Goal: Transaction & Acquisition: Purchase product/service

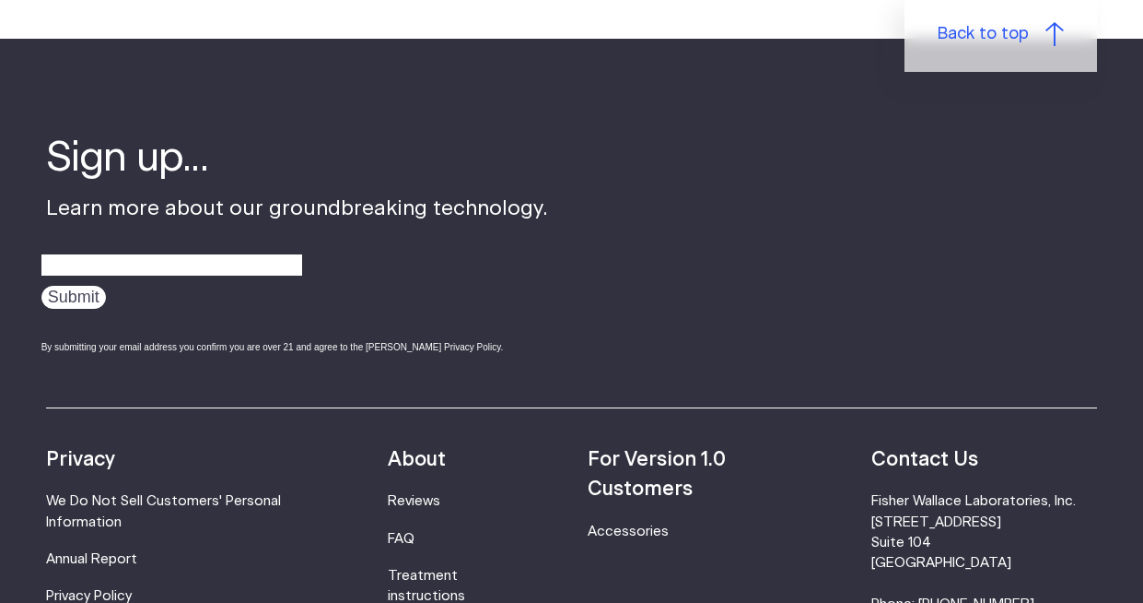
scroll to position [5683, 0]
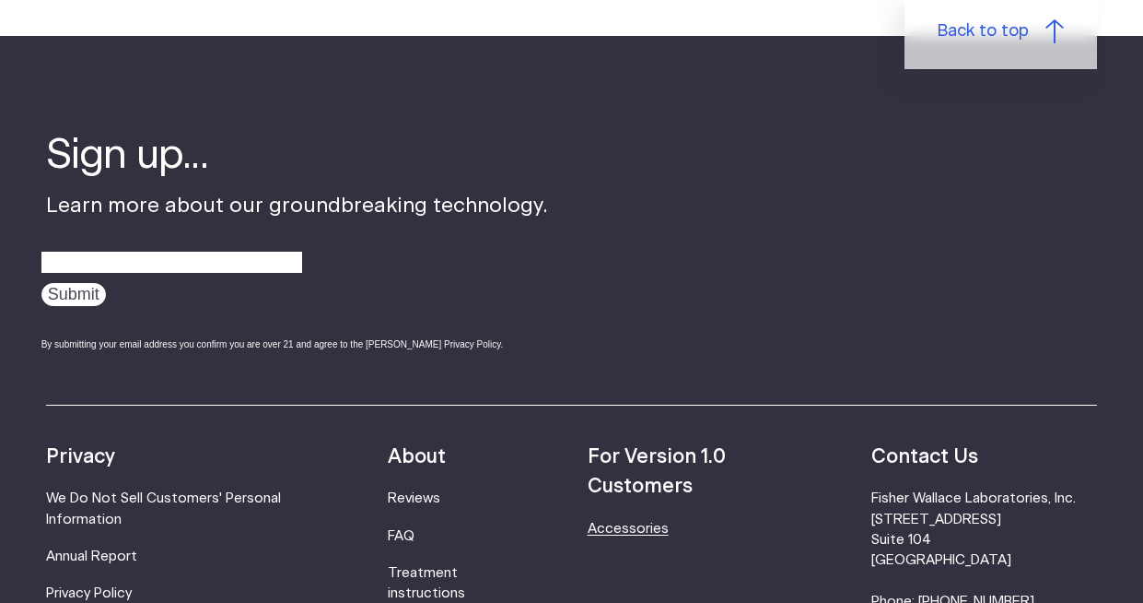
click at [625, 521] on link "Accessories" at bounding box center [628, 528] width 81 height 14
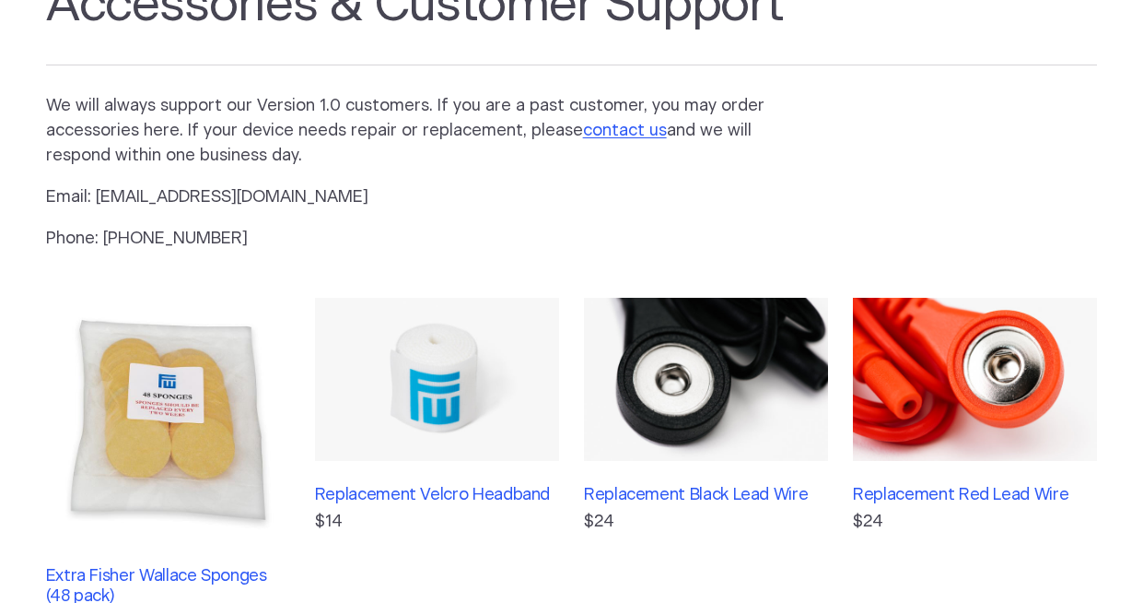
scroll to position [197, 0]
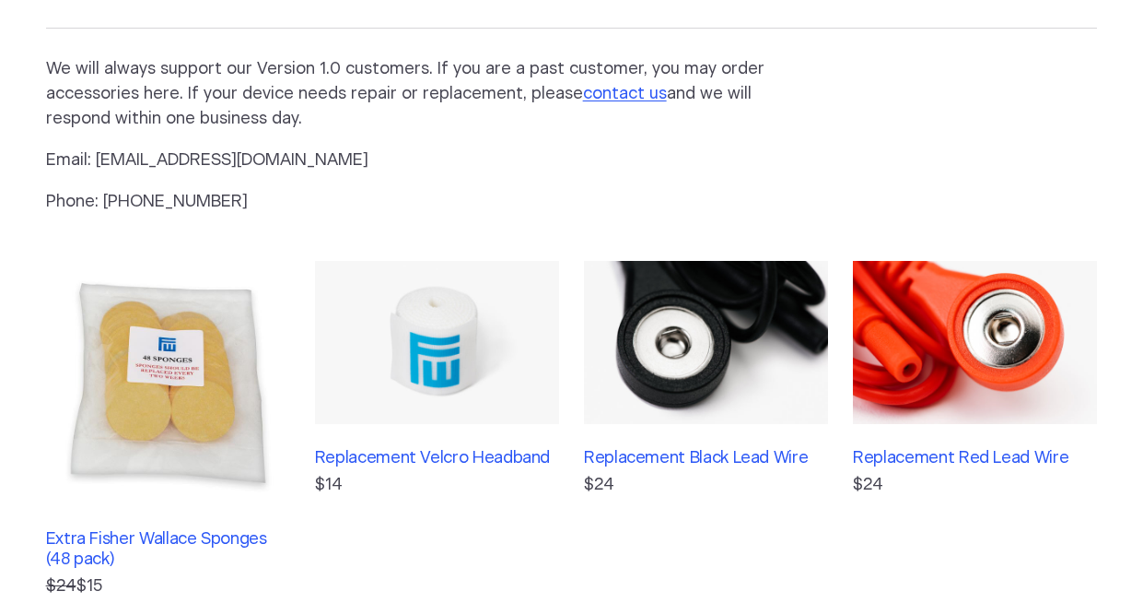
click at [187, 360] on img at bounding box center [168, 383] width 244 height 244
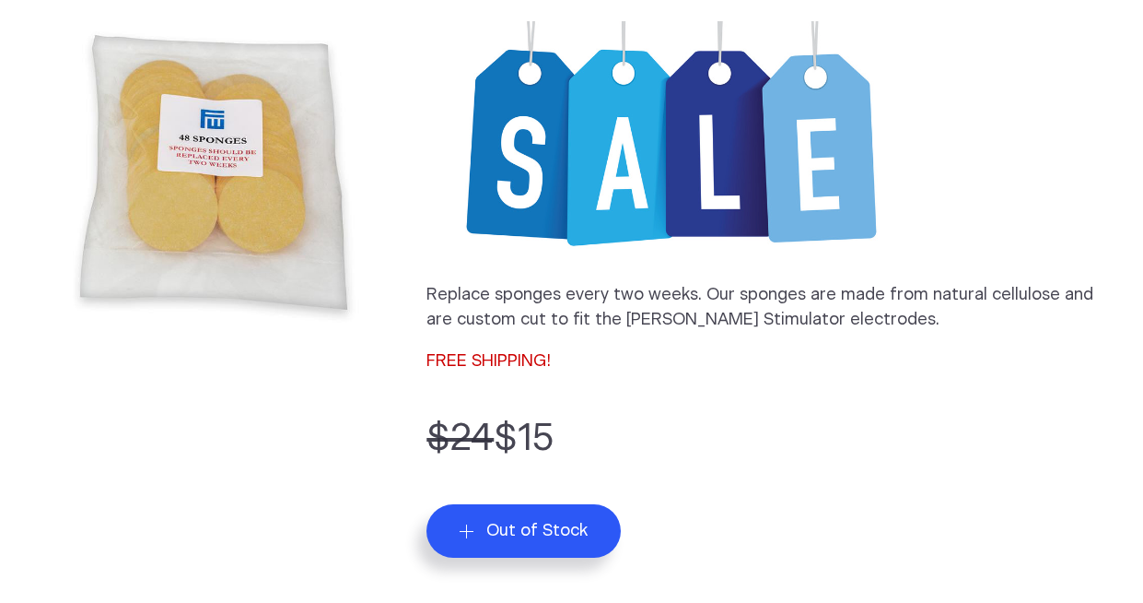
scroll to position [263, 0]
